Goal: Task Accomplishment & Management: Manage account settings

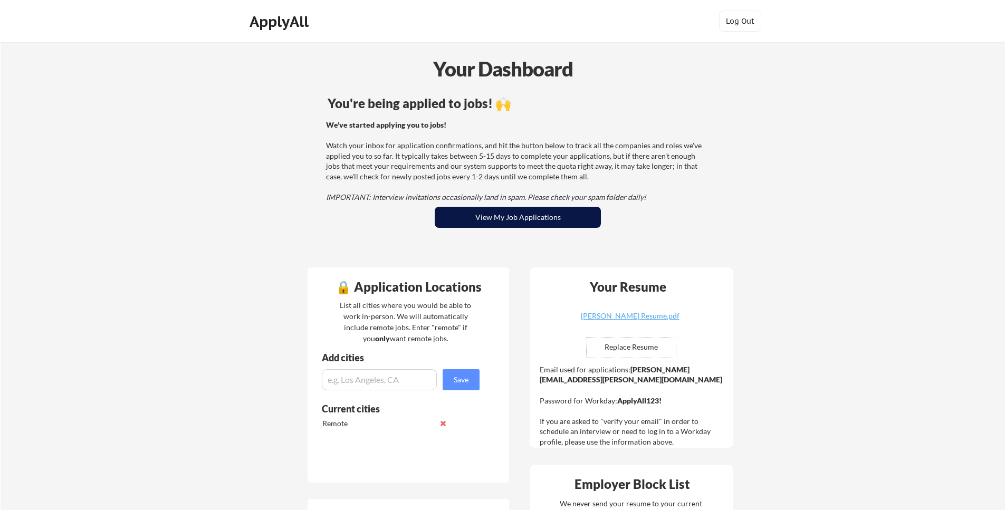
click at [568, 224] on button "View My Job Applications" at bounding box center [518, 217] width 166 height 21
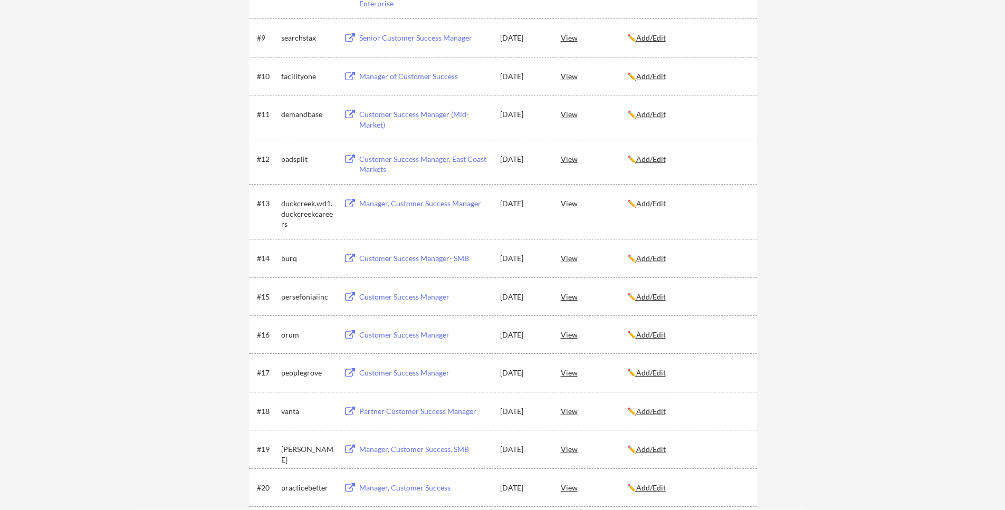
scroll to position [540, 0]
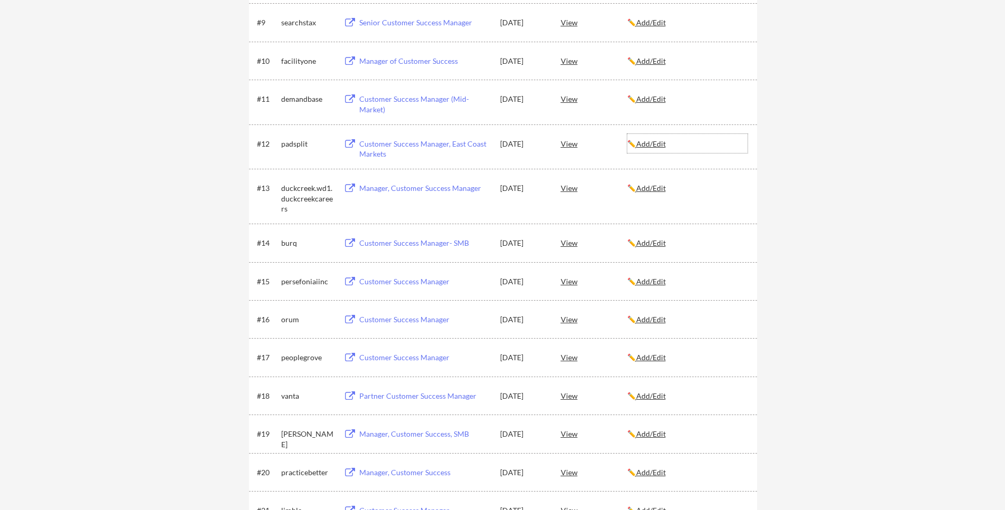
click at [659, 148] on u "Add/Edit" at bounding box center [651, 143] width 30 height 9
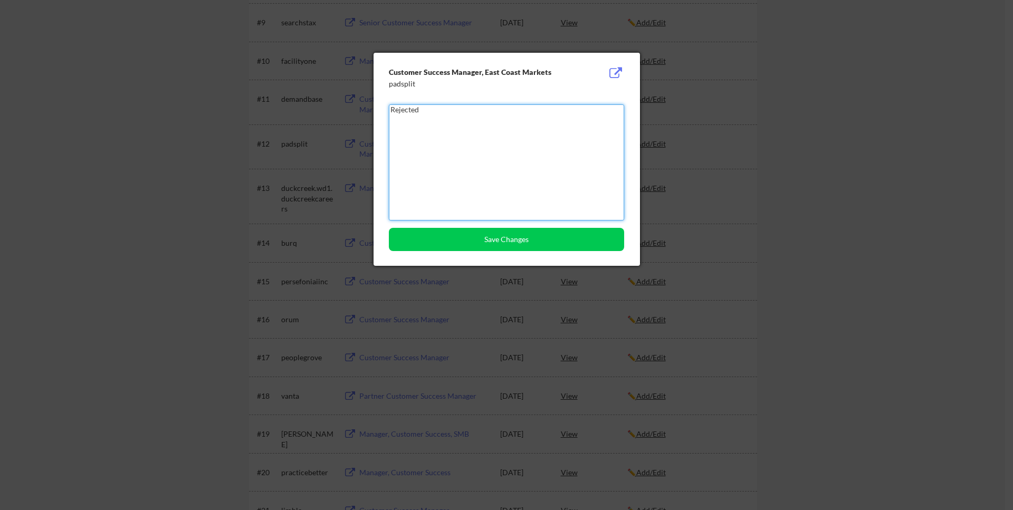
type textarea "Rejected"
click at [574, 226] on div "Customer Success Manager, East Coast Markets padsplit Rejected Save Changes" at bounding box center [507, 159] width 266 height 213
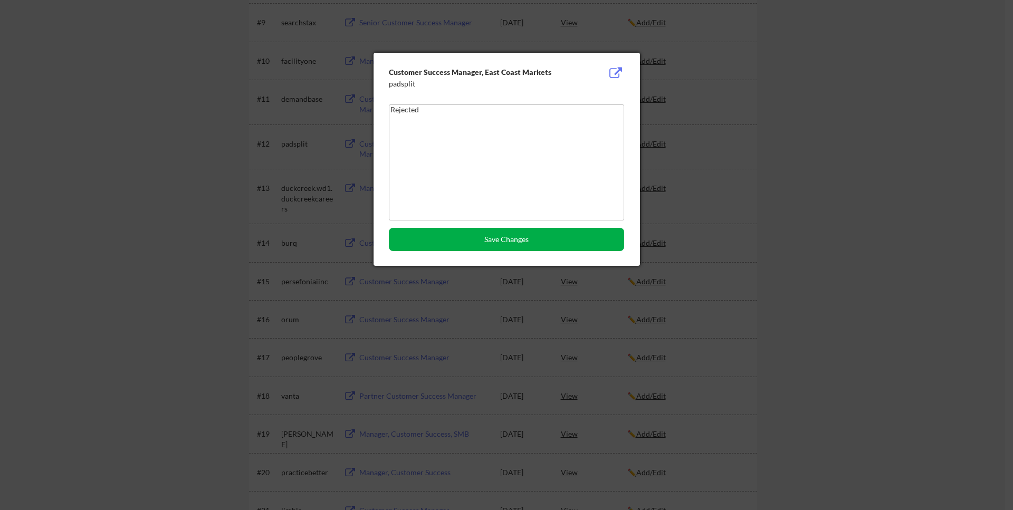
click at [569, 240] on button "Save Changes" at bounding box center [506, 239] width 235 height 23
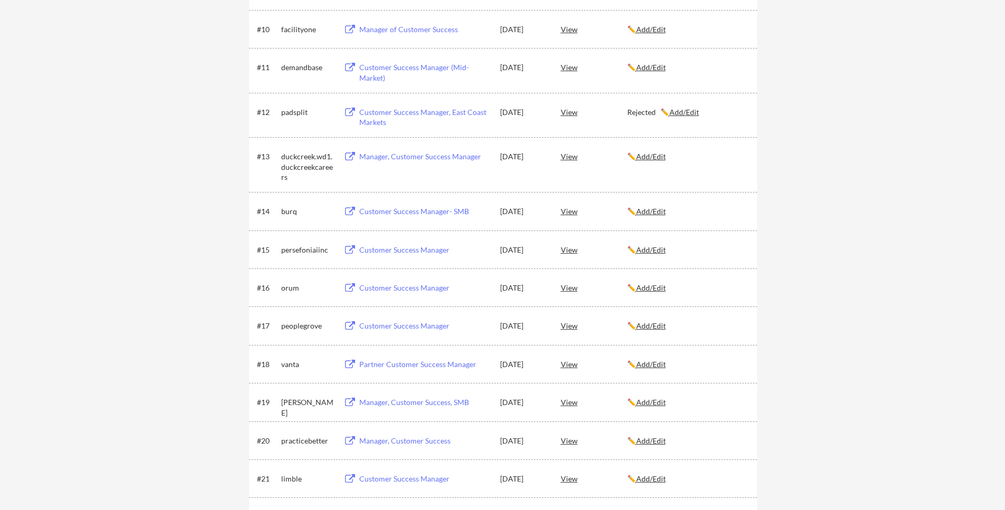
scroll to position [633, 0]
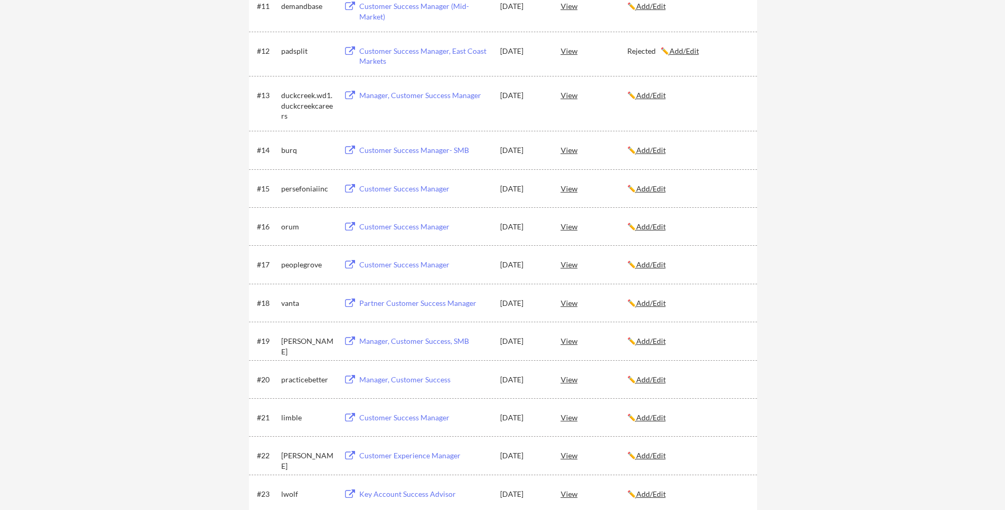
click at [649, 227] on u "Add/Edit" at bounding box center [651, 226] width 30 height 9
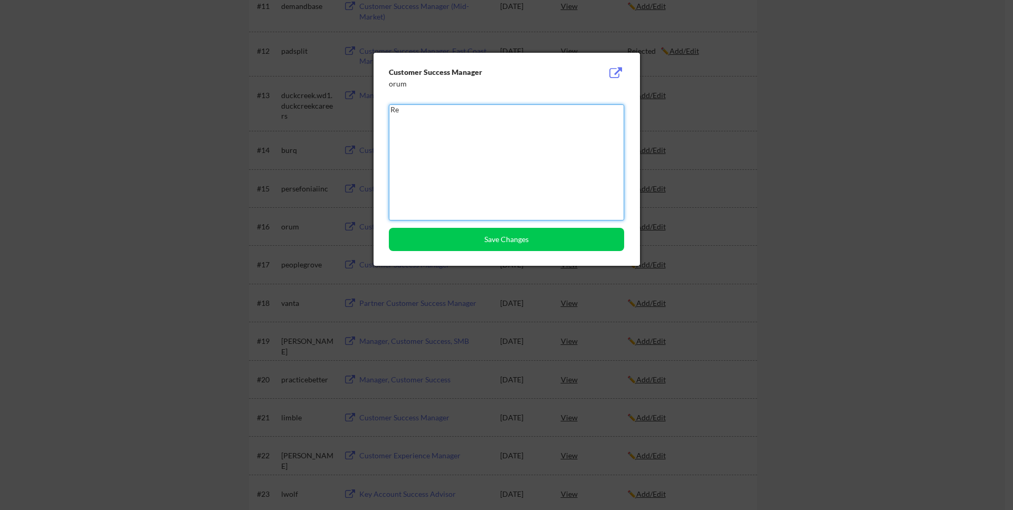
type textarea "R"
click at [868, 107] on div at bounding box center [506, 255] width 1013 height 510
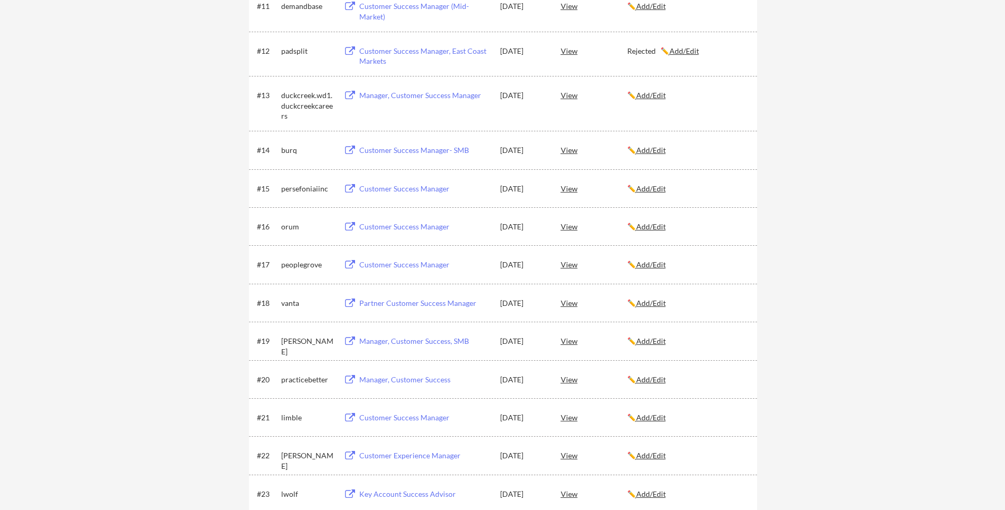
click at [666, 231] on u "Add/Edit" at bounding box center [651, 226] width 30 height 9
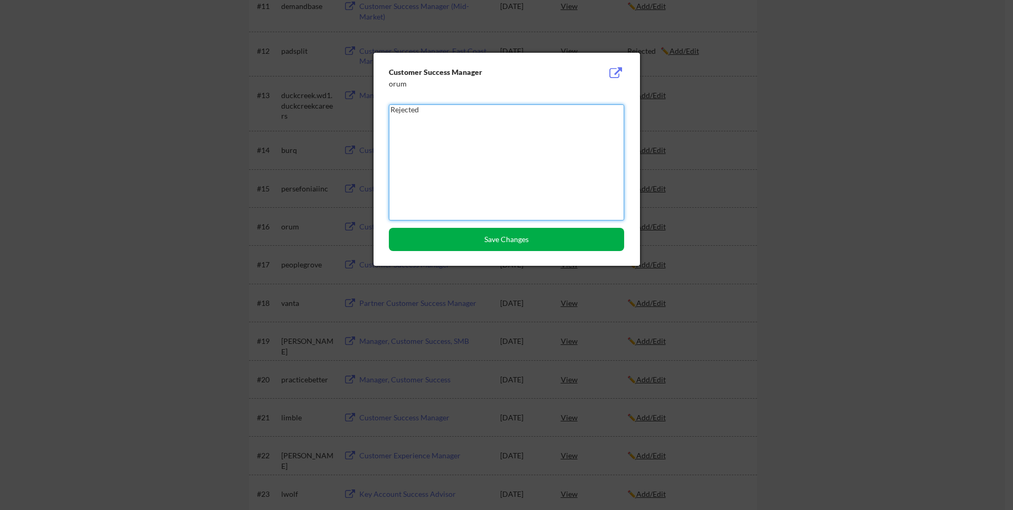
type textarea "Rejected"
click at [559, 230] on button "Save Changes" at bounding box center [506, 239] width 235 height 23
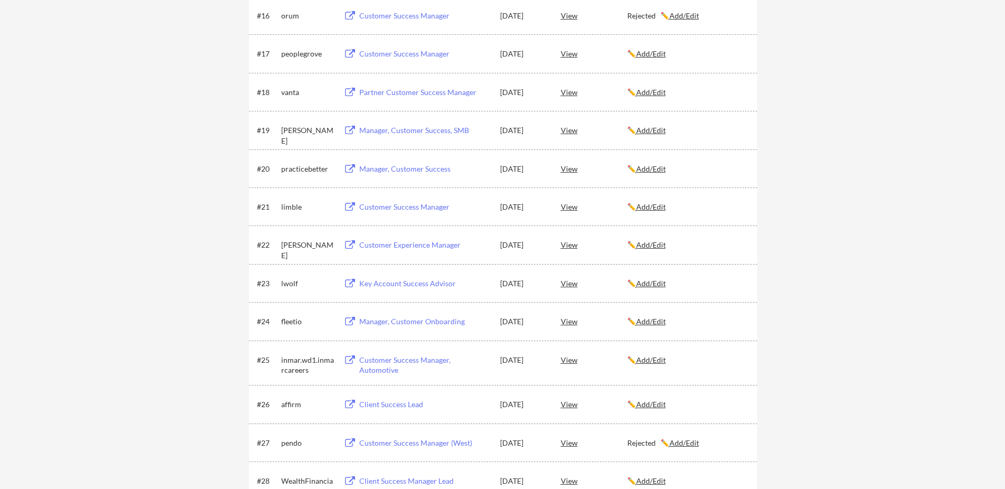
scroll to position [0, 0]
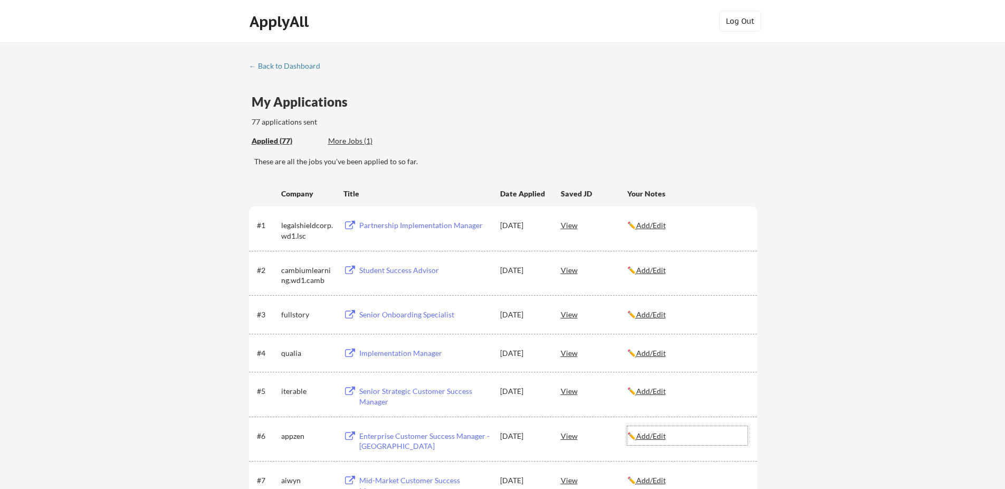
click at [661, 439] on u "Add/Edit" at bounding box center [651, 435] width 30 height 9
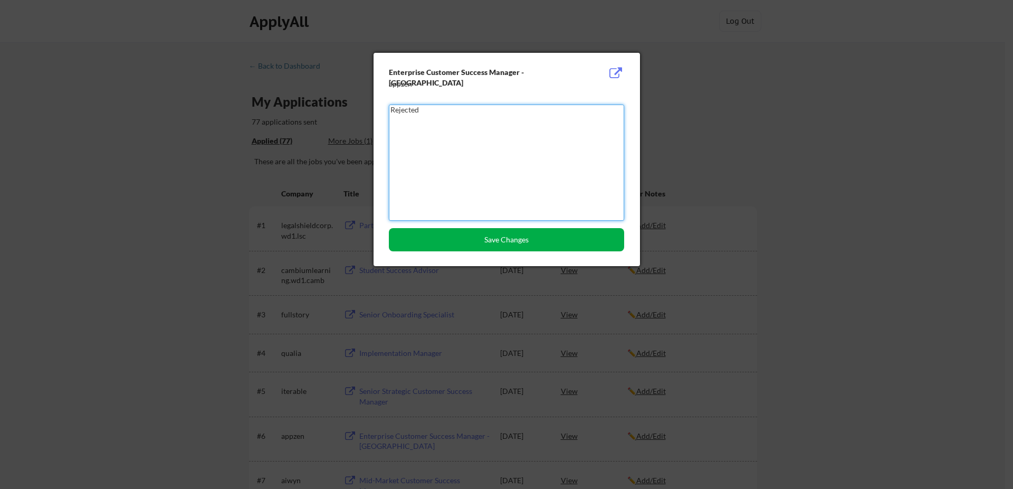
type textarea "Rejected"
click at [525, 236] on button "Save Changes" at bounding box center [506, 239] width 235 height 23
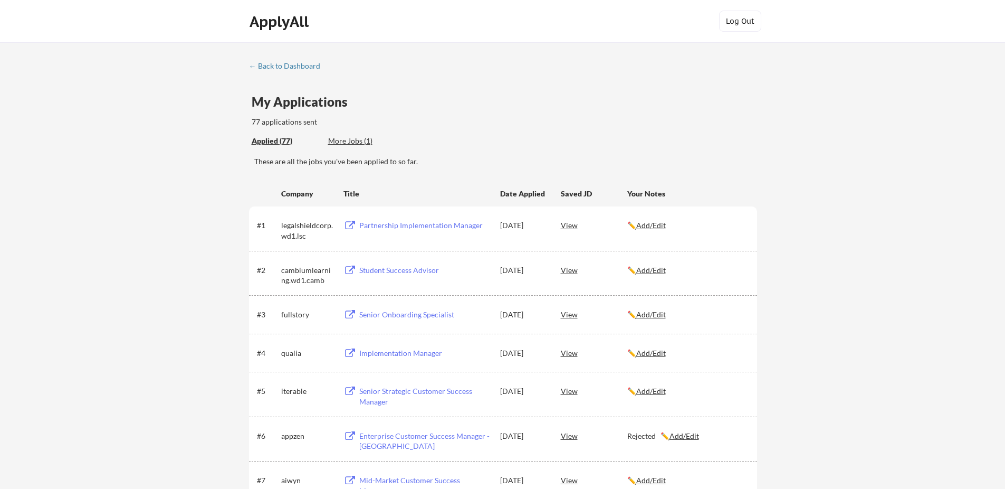
click at [680, 439] on u "Add/Edit" at bounding box center [685, 435] width 30 height 9
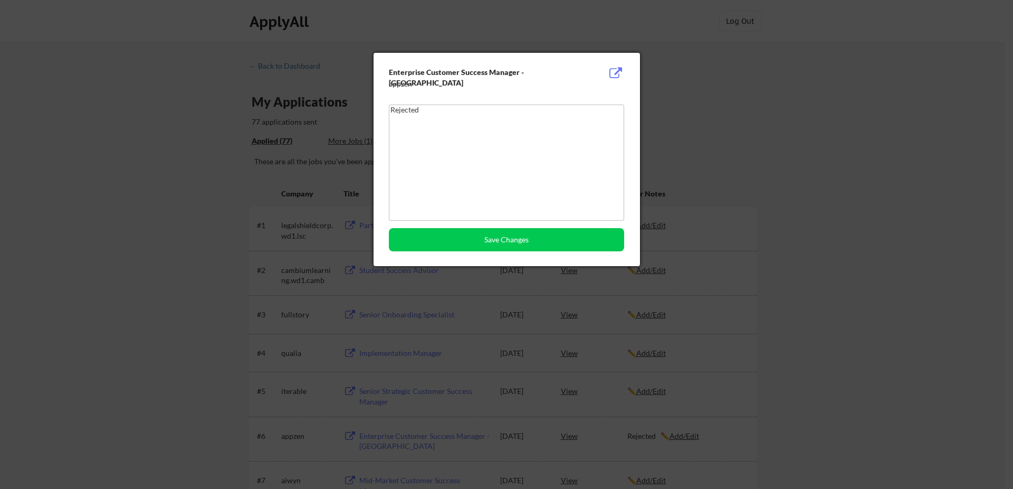
drag, startPoint x: 511, startPoint y: 92, endPoint x: 333, endPoint y: 88, distance: 178.4
click at [321, 81] on body "← Back to Dashboard My Applications 77 applications sent Applied (77) More Jobs…" at bounding box center [506, 244] width 1013 height 489
drag, startPoint x: 545, startPoint y: 121, endPoint x: 358, endPoint y: 121, distance: 187.3
click at [389, 121] on textarea "Rejected" at bounding box center [506, 162] width 235 height 116
drag, startPoint x: 390, startPoint y: 107, endPoint x: 375, endPoint y: 106, distance: 14.8
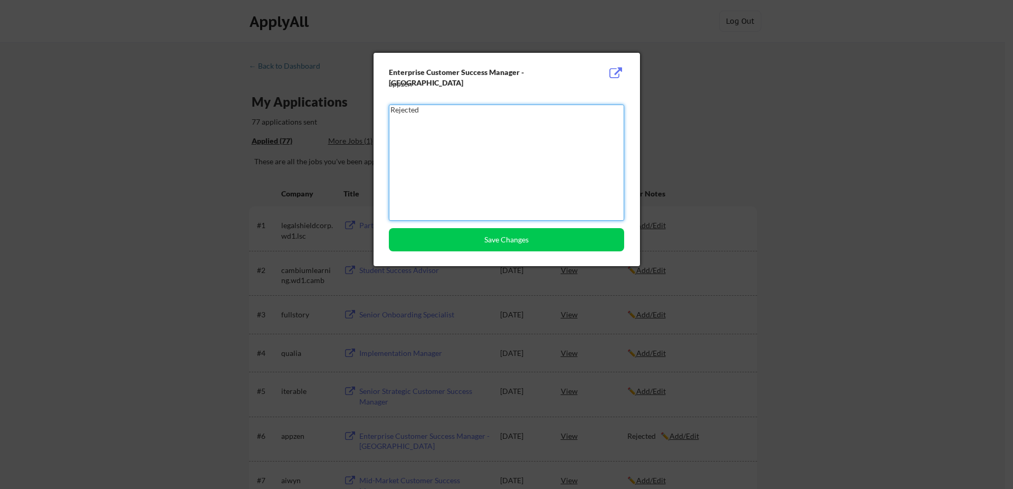
click at [389, 106] on textarea "Rejected" at bounding box center [506, 162] width 235 height 116
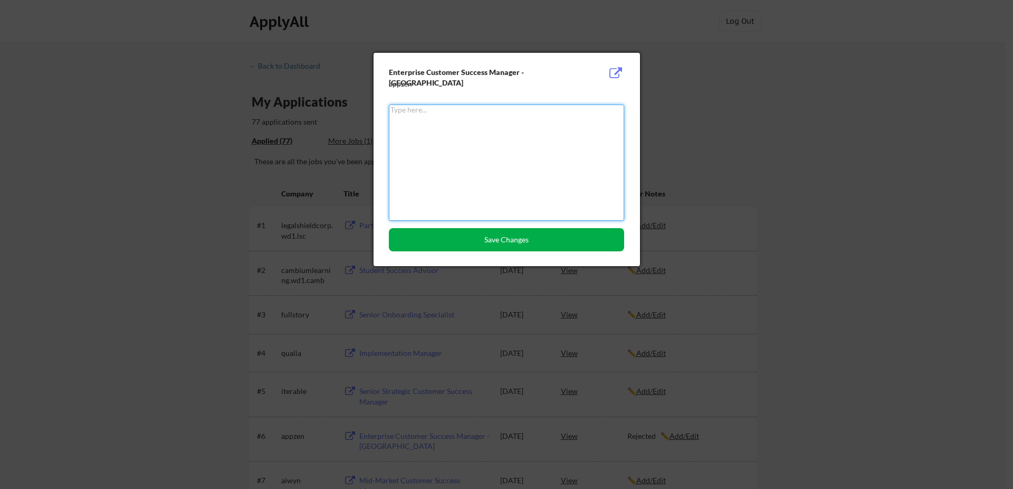
click at [507, 237] on button "Save Changes" at bounding box center [506, 239] width 235 height 23
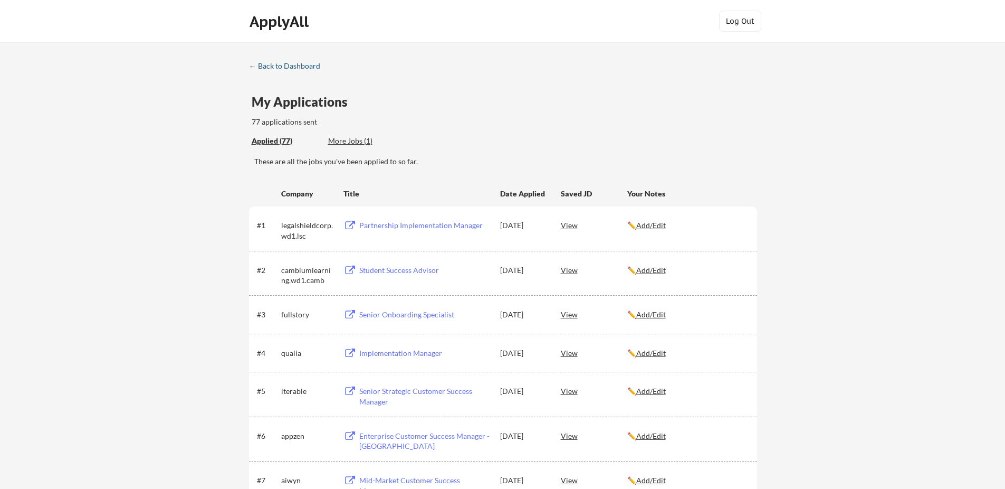
click at [288, 66] on div "← Back to Dashboard" at bounding box center [288, 65] width 79 height 7
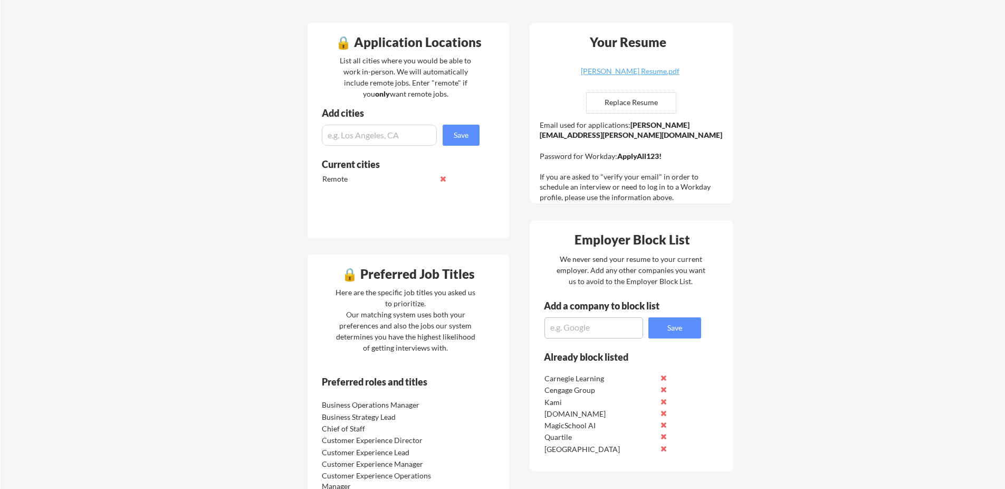
scroll to position [490, 0]
